Goal: Transaction & Acquisition: Download file/media

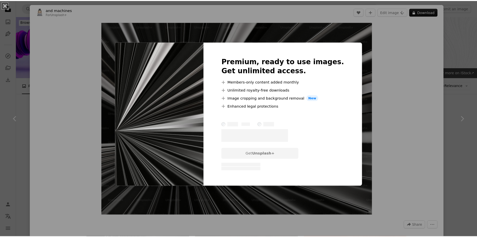
scroll to position [125, 0]
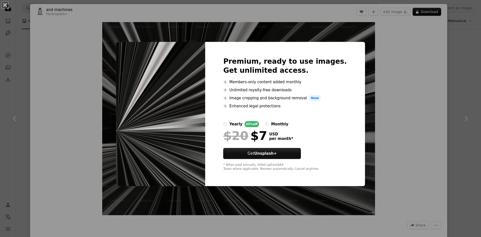
click at [436, 117] on div "An X shape Premium, ready to use images. Get unlimited access. A plus sign Memb…" at bounding box center [240, 118] width 481 height 237
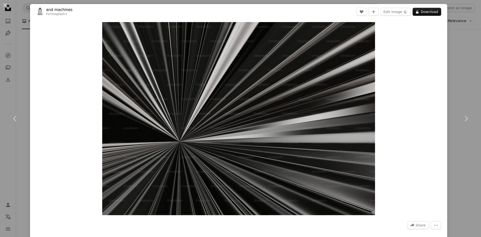
click at [466, 89] on div "An X shape Chevron left Chevron right and machines For Unsplash+ A heart A plus…" at bounding box center [240, 118] width 481 height 237
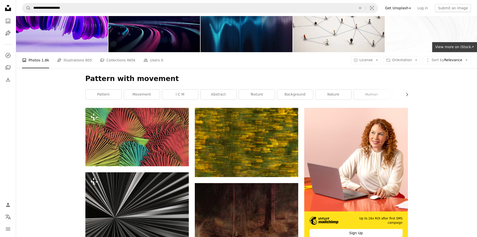
scroll to position [125, 0]
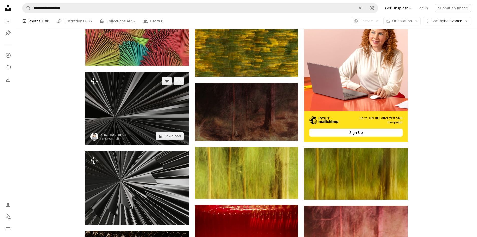
click at [133, 124] on img at bounding box center [137, 108] width 104 height 73
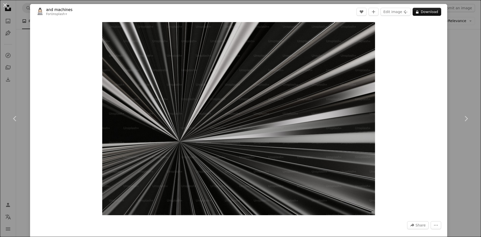
click at [466, 34] on div "An X shape Chevron left Chevron right and machines For Unsplash+ A heart A plus…" at bounding box center [240, 118] width 481 height 237
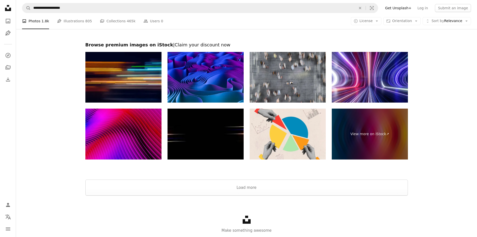
scroll to position [793, 0]
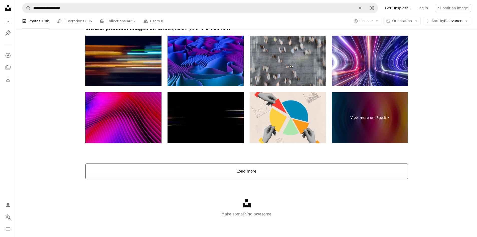
click at [252, 176] on button "Load more" at bounding box center [246, 171] width 323 height 16
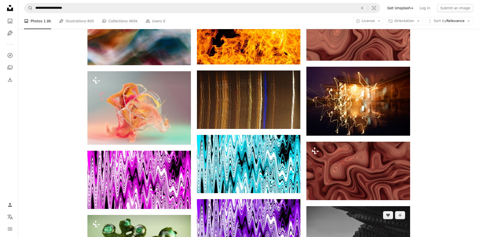
scroll to position [919, 0]
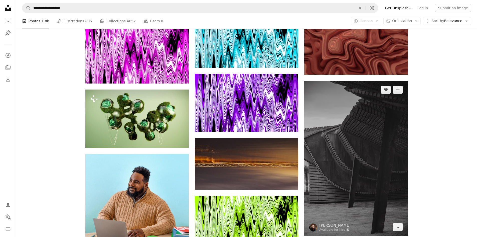
click at [367, 169] on img at bounding box center [357, 158] width 104 height 155
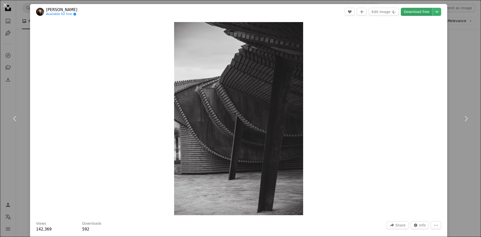
click at [414, 12] on link "Download free" at bounding box center [417, 12] width 32 height 8
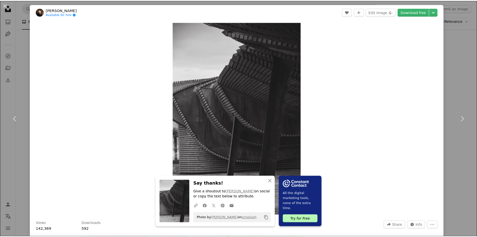
scroll to position [207, 0]
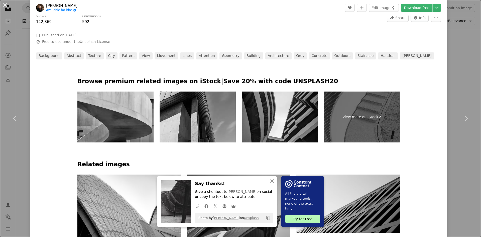
click at [462, 52] on div "An X shape Chevron left Chevron right An X shape Close Say thanks! Give a shout…" at bounding box center [240, 118] width 481 height 237
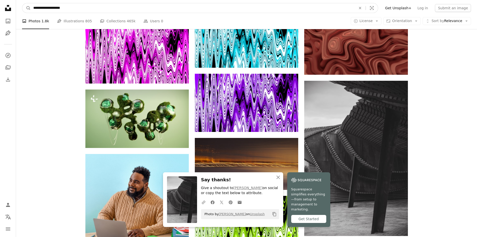
drag, startPoint x: 126, startPoint y: 13, endPoint x: 82, endPoint y: 7, distance: 44.8
click at [82, 7] on form "**********" at bounding box center [200, 8] width 356 height 10
drag, startPoint x: 81, startPoint y: 7, endPoint x: 16, endPoint y: 8, distance: 65.2
click at [16, 8] on nav "**********" at bounding box center [246, 8] width 461 height 16
type input "**********"
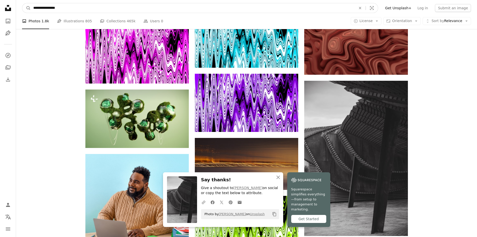
click at [22, 3] on button "A magnifying glass" at bounding box center [26, 8] width 9 height 10
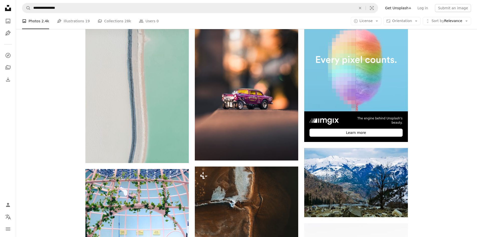
scroll to position [175, 0]
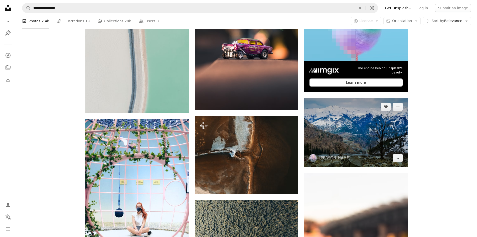
click at [350, 129] on img at bounding box center [357, 132] width 104 height 69
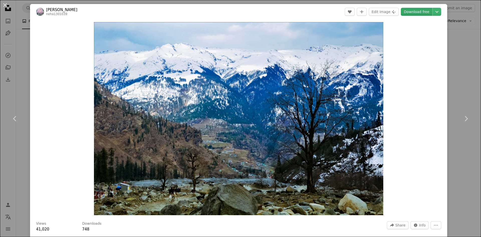
click at [421, 11] on link "Download free" at bounding box center [417, 12] width 32 height 8
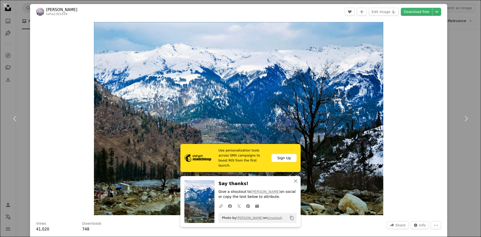
click at [467, 74] on div "An X shape Chevron left Chevron right Use personalization tools across SMS camp…" at bounding box center [240, 118] width 481 height 237
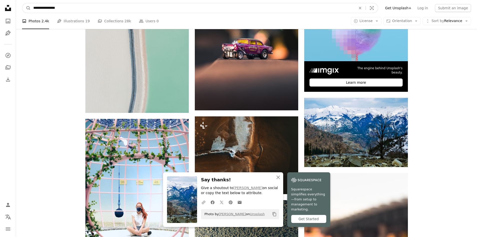
drag, startPoint x: 86, startPoint y: 9, endPoint x: 49, endPoint y: 5, distance: 38.0
click at [50, 9] on input "**********" at bounding box center [193, 8] width 324 height 10
type input "*"
type input "**********"
click button "A magnifying glass" at bounding box center [26, 8] width 9 height 10
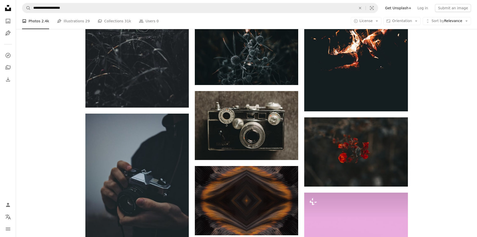
scroll to position [501, 0]
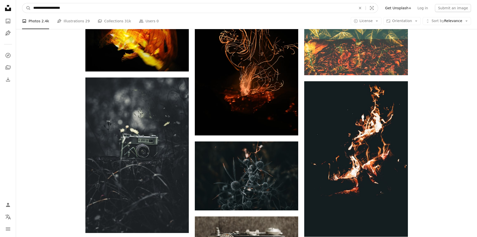
drag, startPoint x: 99, startPoint y: 8, endPoint x: 6, endPoint y: 14, distance: 94.0
click at [6, 14] on div "**********" at bounding box center [238, 92] width 477 height 1186
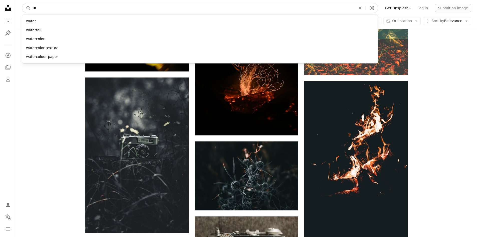
type input "*"
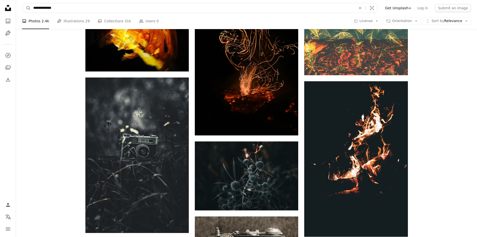
type input "**********"
click button "A magnifying glass" at bounding box center [26, 8] width 9 height 10
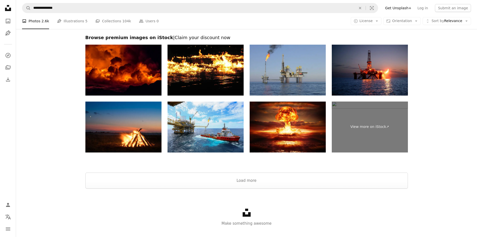
scroll to position [952, 0]
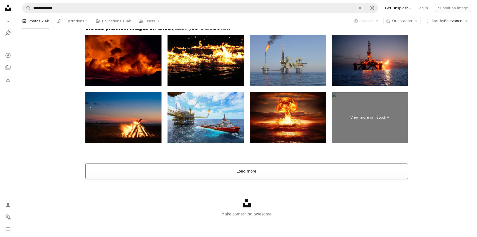
click at [272, 172] on button "Load more" at bounding box center [246, 171] width 323 height 16
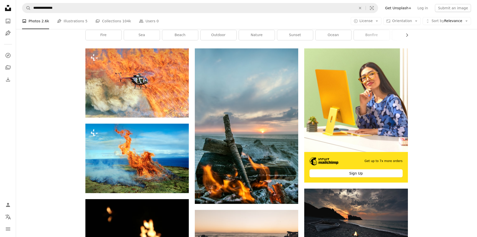
scroll to position [0, 0]
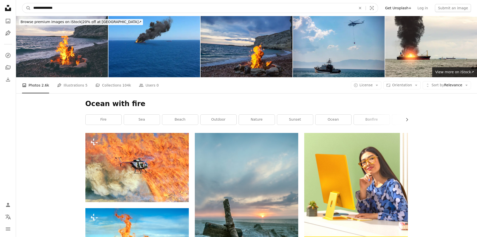
drag, startPoint x: 76, startPoint y: 7, endPoint x: 16, endPoint y: 6, distance: 59.9
click at [16, 6] on nav "**********" at bounding box center [246, 8] width 461 height 16
type input "**********"
click at [22, 3] on button "A magnifying glass" at bounding box center [26, 8] width 9 height 10
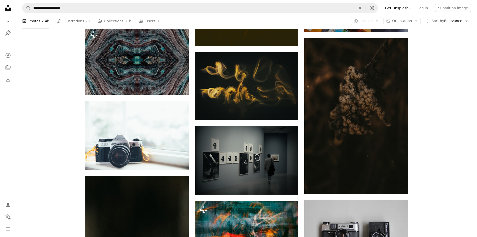
scroll to position [2782, 0]
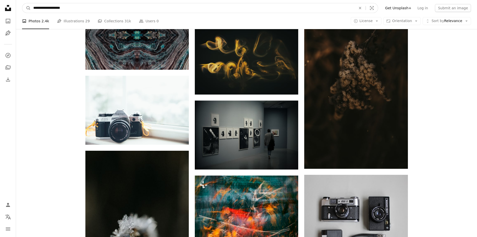
drag, startPoint x: 54, startPoint y: 7, endPoint x: 0, endPoint y: 6, distance: 53.6
click at [106, 8] on input "*******" at bounding box center [193, 8] width 324 height 10
type input "********"
click button "A magnifying glass" at bounding box center [26, 8] width 9 height 10
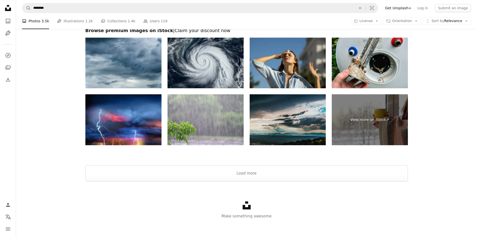
scroll to position [1205, 0]
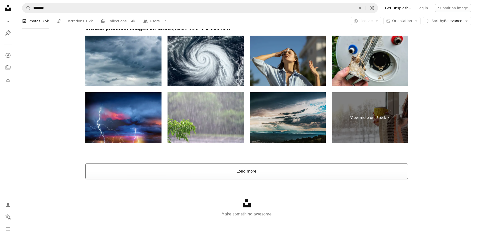
click at [226, 169] on button "Load more" at bounding box center [246, 171] width 323 height 16
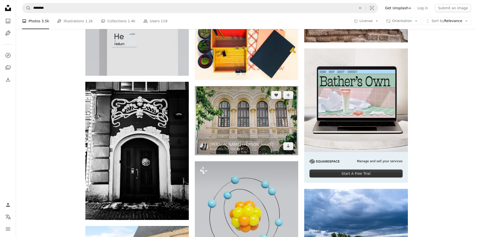
scroll to position [2258, 0]
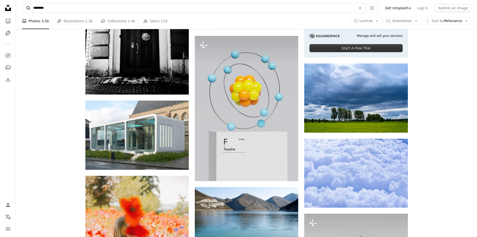
drag, startPoint x: 82, startPoint y: 7, endPoint x: 25, endPoint y: 10, distance: 56.9
click at [25, 10] on form "A magnifying glass ******** An X shape Visual search" at bounding box center [200, 8] width 356 height 10
type input "**********"
click at [22, 3] on button "A magnifying glass" at bounding box center [26, 8] width 9 height 10
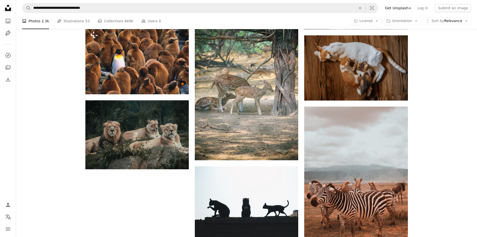
scroll to position [498, 0]
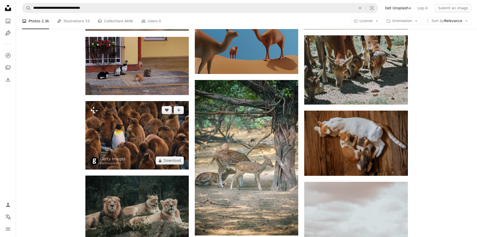
click at [170, 148] on img at bounding box center [137, 135] width 104 height 68
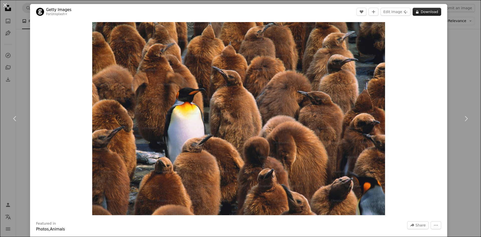
click at [422, 12] on button "A lock Download" at bounding box center [427, 12] width 29 height 8
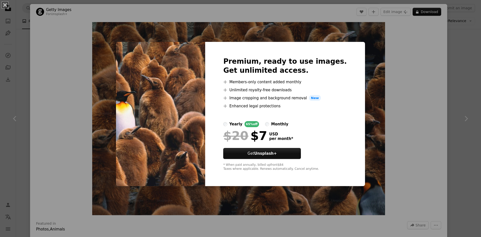
click at [454, 35] on div "An X shape Premium, ready to use images. Get unlimited access. A plus sign Memb…" at bounding box center [240, 118] width 481 height 237
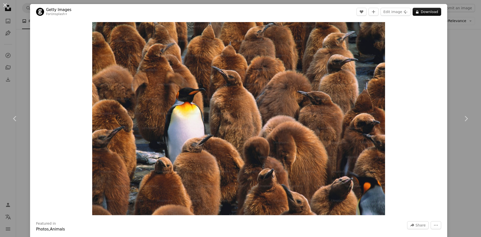
click at [452, 36] on div "An X shape Chevron left Chevron right Getty Images For Unsplash+ A heart A plus…" at bounding box center [240, 118] width 481 height 237
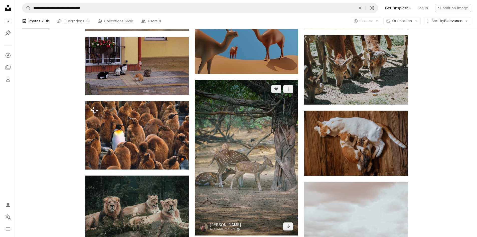
scroll to position [523, 0]
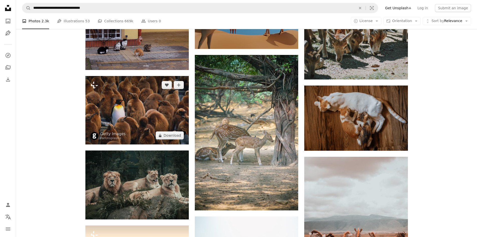
drag, startPoint x: 153, startPoint y: 120, endPoint x: 149, endPoint y: 120, distance: 4.0
click at [153, 120] on img at bounding box center [137, 110] width 104 height 68
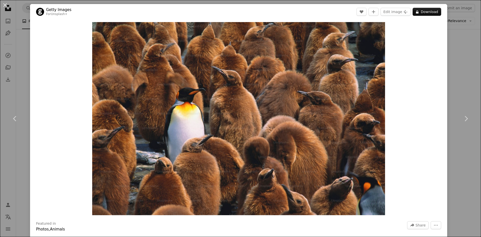
click at [461, 49] on div "An X shape Chevron left Chevron right Getty Images For Unsplash+ A heart A plus…" at bounding box center [240, 118] width 481 height 237
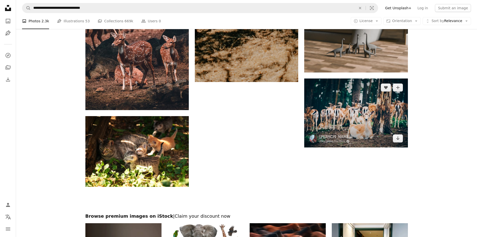
scroll to position [1525, 0]
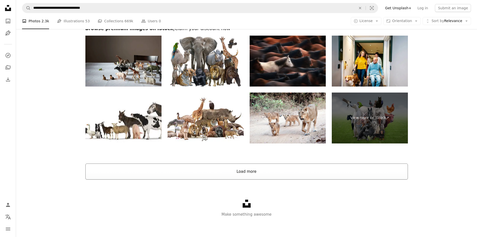
click at [227, 171] on button "Load more" at bounding box center [246, 171] width 323 height 16
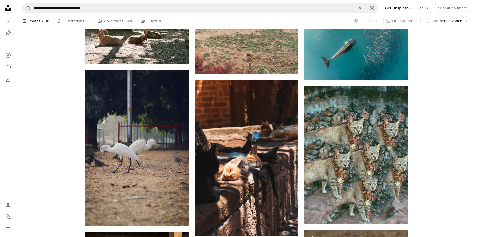
scroll to position [6851, 0]
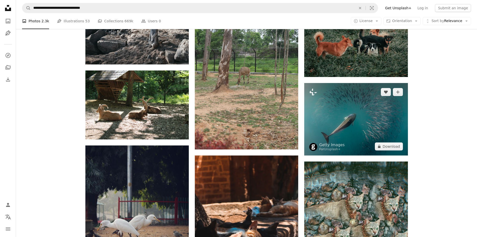
click at [353, 116] on img at bounding box center [357, 119] width 104 height 72
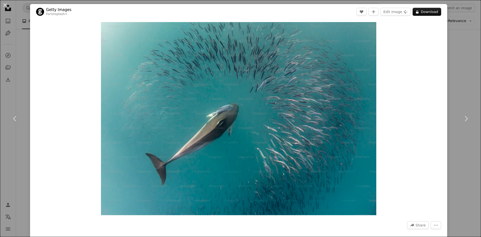
click at [464, 79] on div "An X shape Chevron left Chevron right Getty Images For Unsplash+ A heart A plus…" at bounding box center [240, 118] width 481 height 237
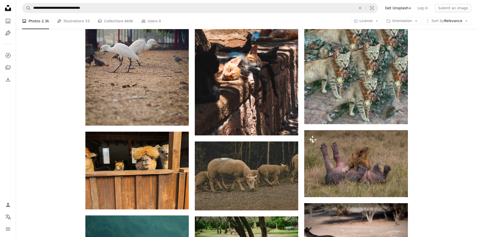
scroll to position [7052, 0]
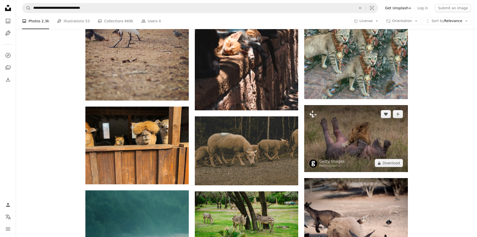
click at [373, 125] on img at bounding box center [357, 138] width 104 height 67
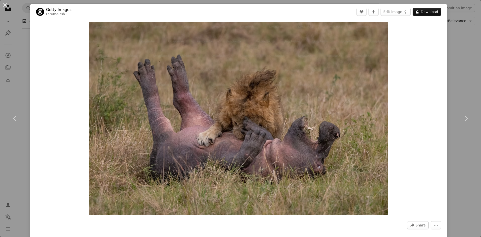
click at [460, 66] on div "An X shape Chevron left Chevron right Getty Images For Unsplash+ A heart A plus…" at bounding box center [240, 118] width 481 height 237
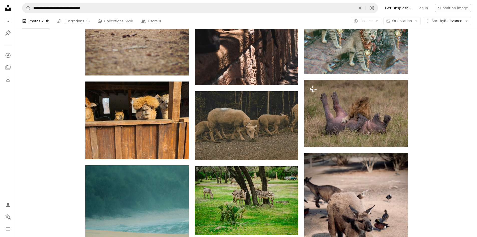
scroll to position [7027, 0]
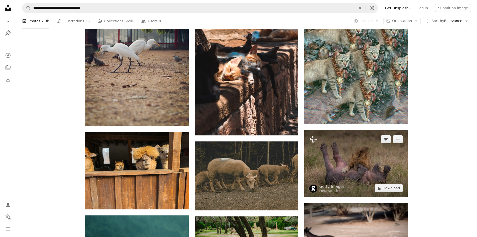
click at [380, 157] on img at bounding box center [357, 163] width 104 height 67
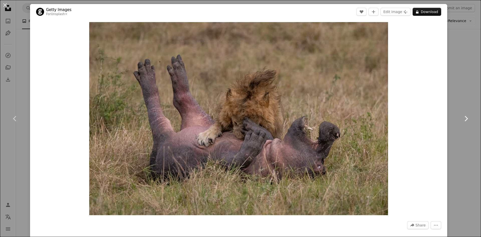
click at [455, 95] on link "Chevron right" at bounding box center [466, 118] width 30 height 48
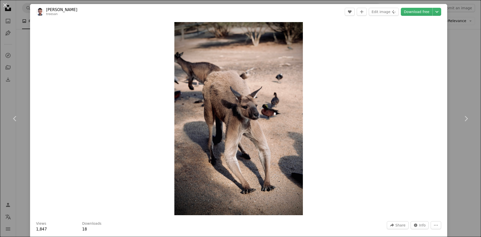
click at [458, 56] on div "An X shape Chevron left Chevron right 安 崔士 treesan A heart A plus sign Edit ima…" at bounding box center [240, 118] width 481 height 237
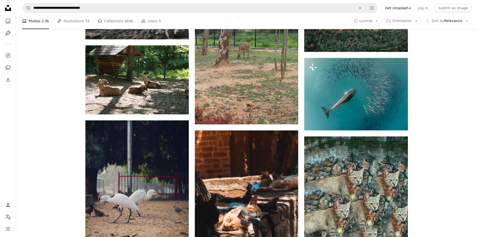
scroll to position [6776, 0]
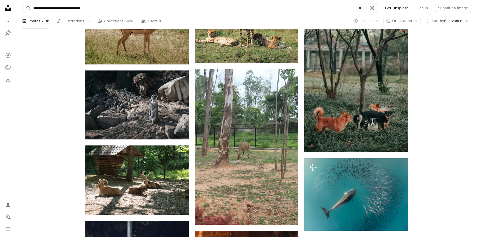
click at [366, 9] on icon "An X shape" at bounding box center [360, 8] width 11 height 4
type input "*******"
click at [22, 3] on button "A magnifying glass" at bounding box center [26, 8] width 9 height 10
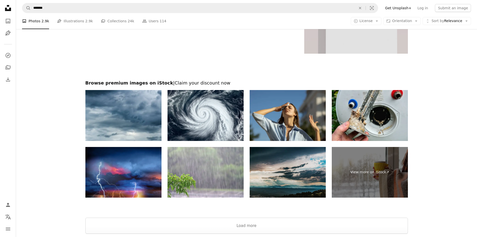
scroll to position [957, 0]
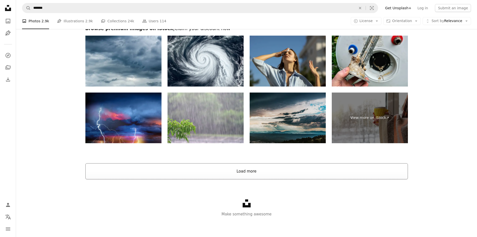
click at [252, 172] on button "Load more" at bounding box center [246, 171] width 323 height 16
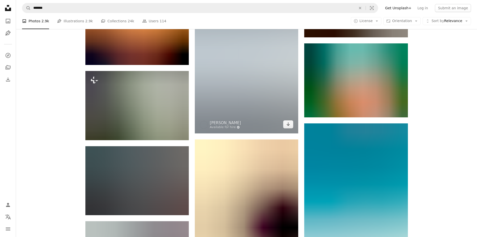
scroll to position [3137, 0]
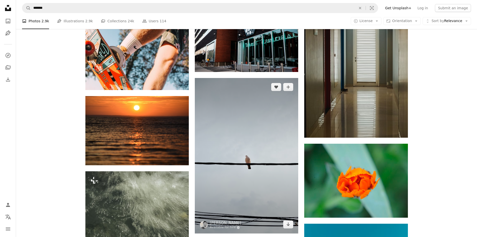
click at [266, 120] on img at bounding box center [247, 155] width 104 height 155
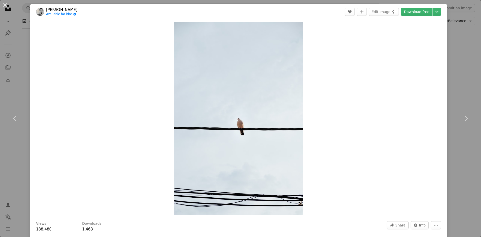
click at [463, 56] on div "An X shape Chevron left Chevron right [PERSON_NAME] Available for hire A checkm…" at bounding box center [240, 118] width 481 height 237
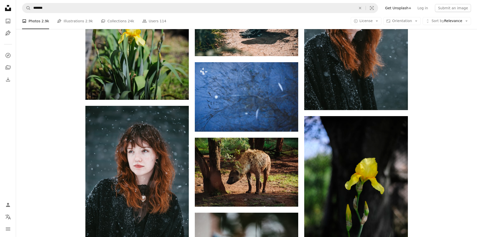
scroll to position [4641, 0]
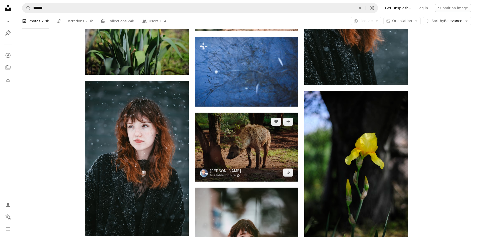
click at [260, 139] on img at bounding box center [247, 147] width 104 height 69
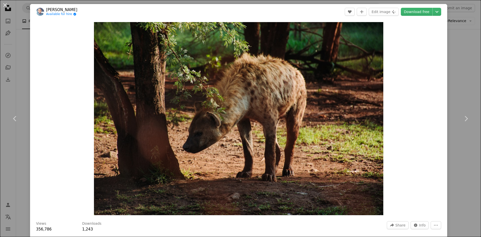
click at [457, 53] on div "An X shape Chevron left Chevron right [PERSON_NAME] Available for hire A checkm…" at bounding box center [240, 118] width 481 height 237
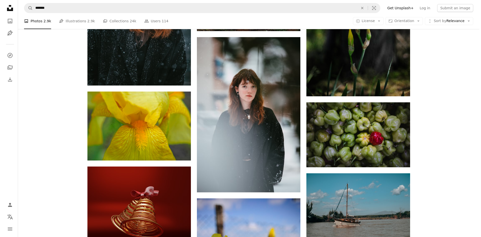
scroll to position [4842, 0]
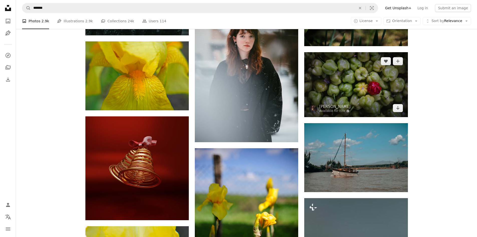
click at [384, 97] on img at bounding box center [357, 84] width 104 height 65
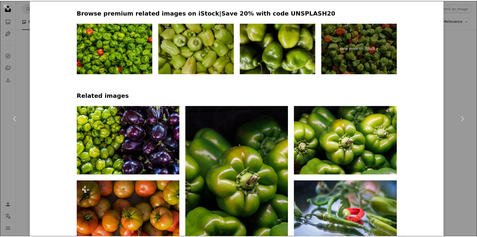
scroll to position [358, 0]
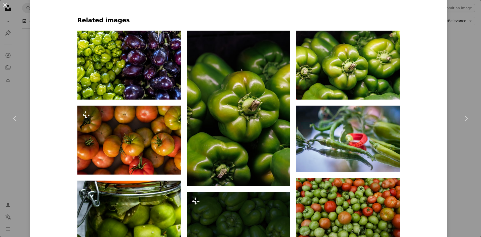
click at [468, 47] on div "An X shape Chevron left Chevron right [PERSON_NAME] Available for hire A checkm…" at bounding box center [240, 118] width 481 height 237
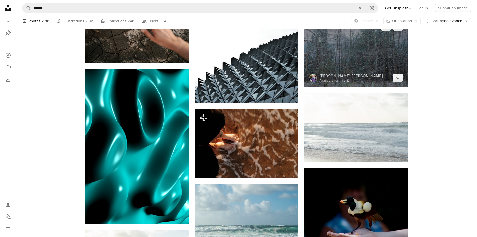
scroll to position [7925, 0]
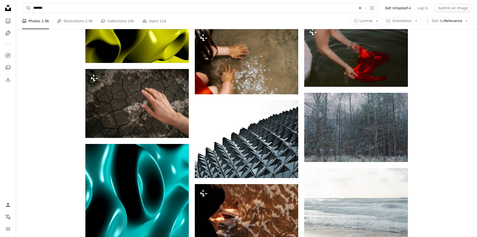
click at [366, 6] on button "An X shape" at bounding box center [360, 8] width 11 height 10
type input "**********"
click at [22, 3] on button "A magnifying glass" at bounding box center [26, 8] width 9 height 10
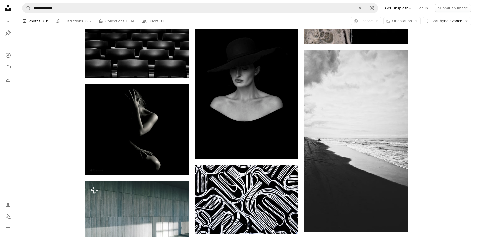
scroll to position [1805, 0]
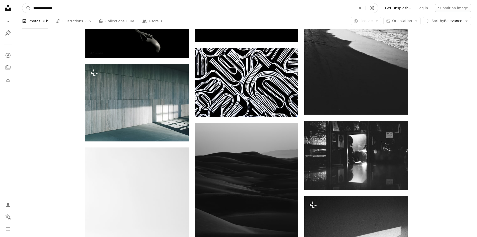
drag, startPoint x: 75, startPoint y: 8, endPoint x: 7, endPoint y: 4, distance: 68.1
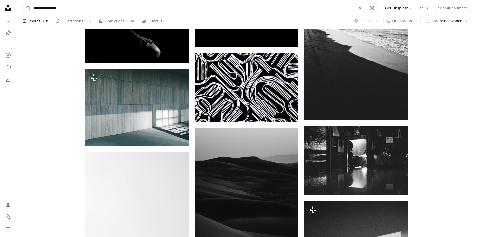
type input "**********"
click button "A magnifying glass" at bounding box center [26, 8] width 9 height 10
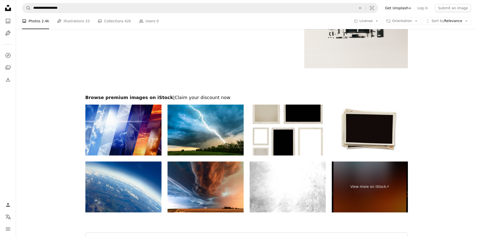
scroll to position [1047, 0]
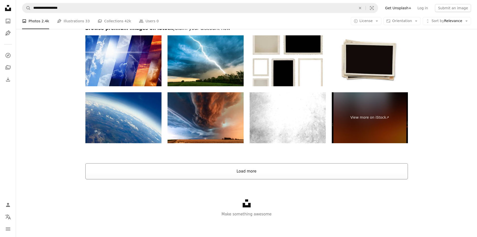
click at [232, 169] on button "Load more" at bounding box center [246, 171] width 323 height 16
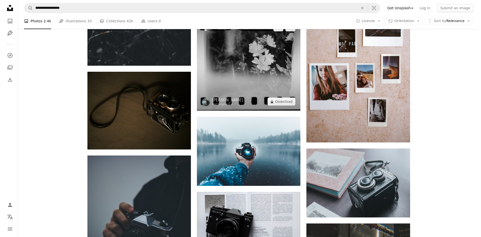
scroll to position [1222, 0]
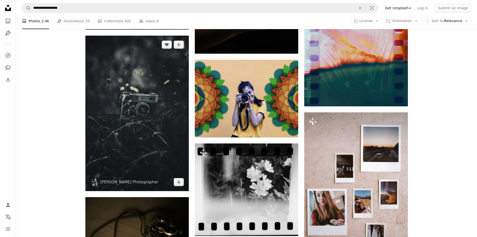
click at [132, 100] on img at bounding box center [137, 113] width 104 height 155
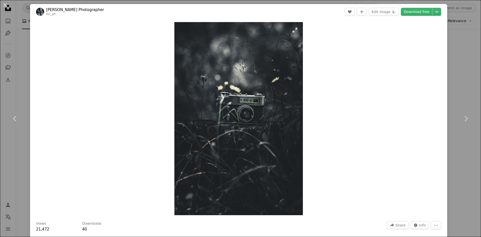
click at [228, 113] on img "Zoom in on this image" at bounding box center [238, 118] width 129 height 193
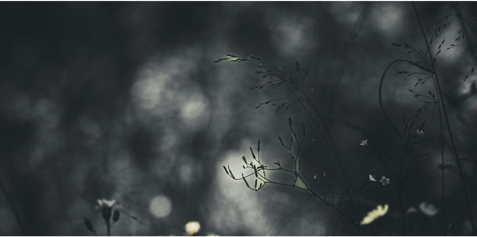
scroll to position [237, 0]
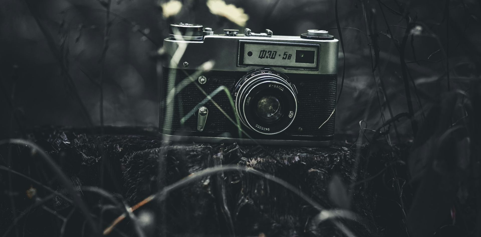
click at [253, 108] on img "Zoom out on this image" at bounding box center [241, 123] width 482 height 723
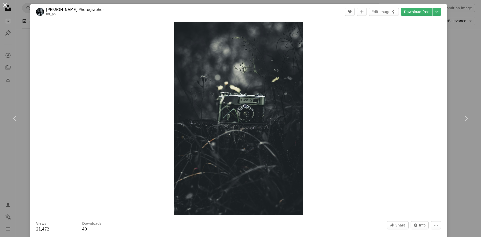
click at [453, 66] on div "An X shape Chevron left Chevron right Alex Photographer mr_ph A heart A plus si…" at bounding box center [240, 118] width 481 height 237
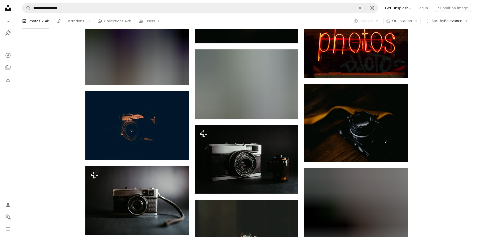
scroll to position [1824, 0]
